Goal: Task Accomplishment & Management: Manage account settings

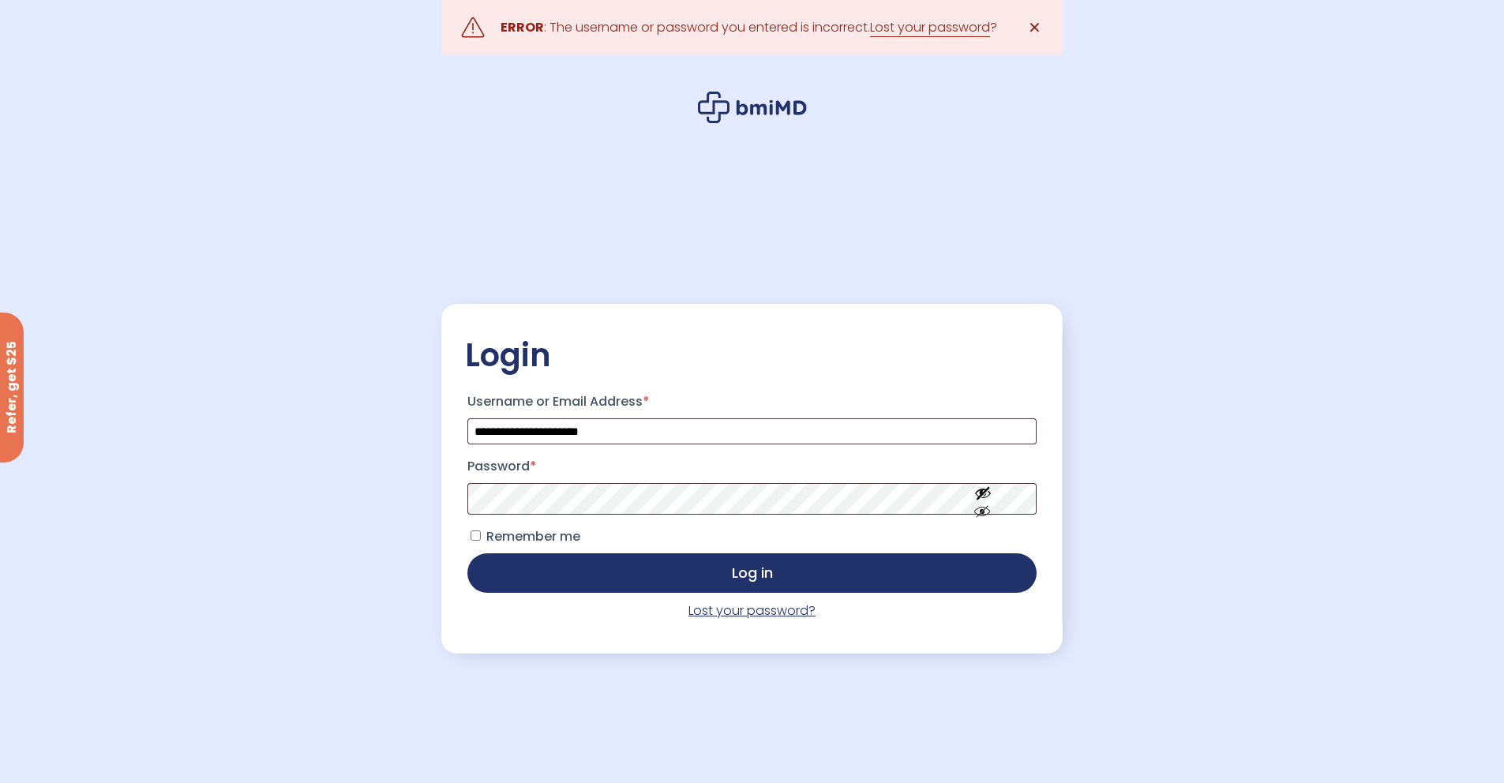
click at [755, 613] on link "Lost your password?" at bounding box center [751, 610] width 127 height 18
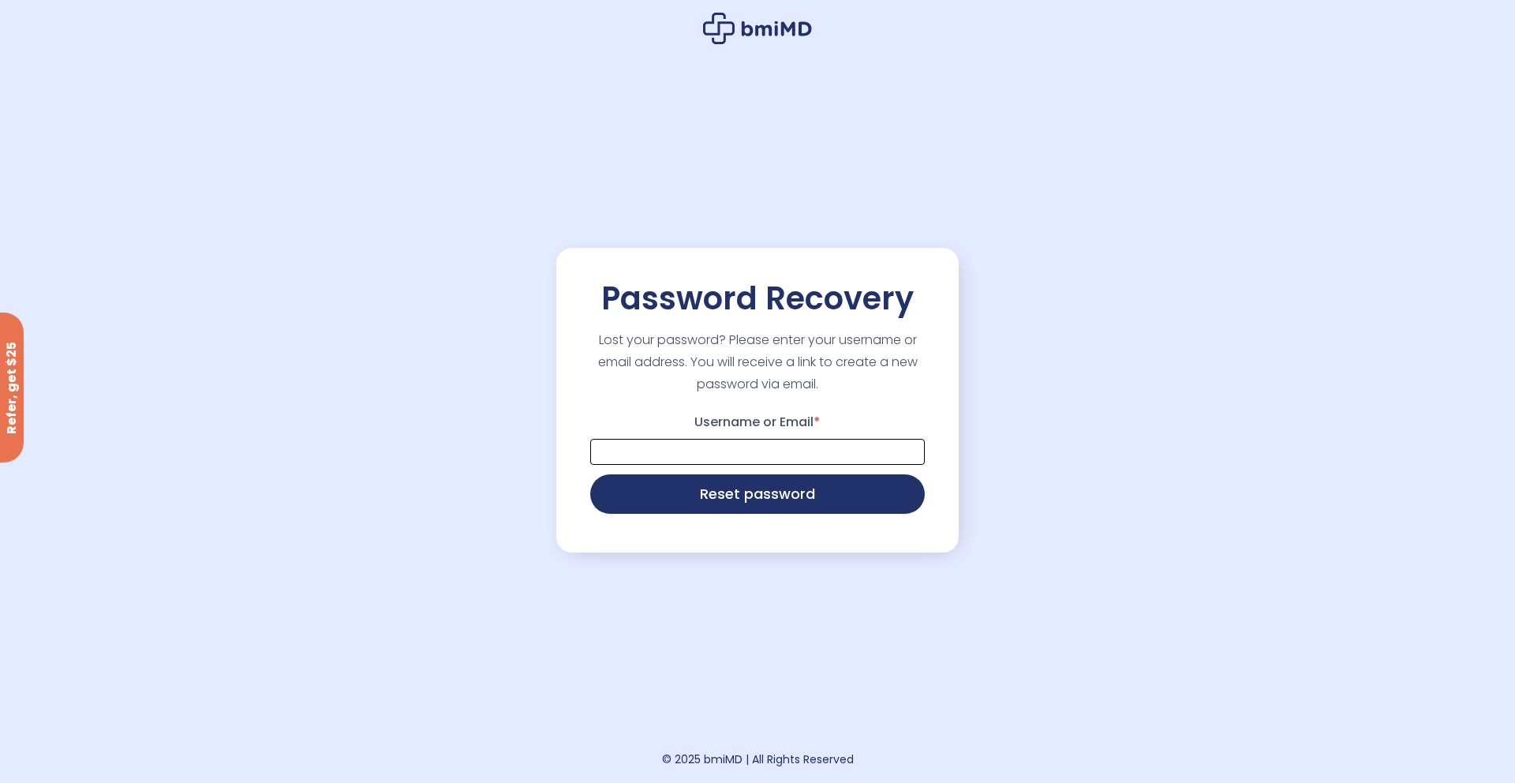
click at [710, 454] on input "Username or Email *" at bounding box center [757, 452] width 335 height 26
type input "**********"
click at [766, 495] on button "Reset password" at bounding box center [757, 492] width 335 height 39
